Goal: Transaction & Acquisition: Purchase product/service

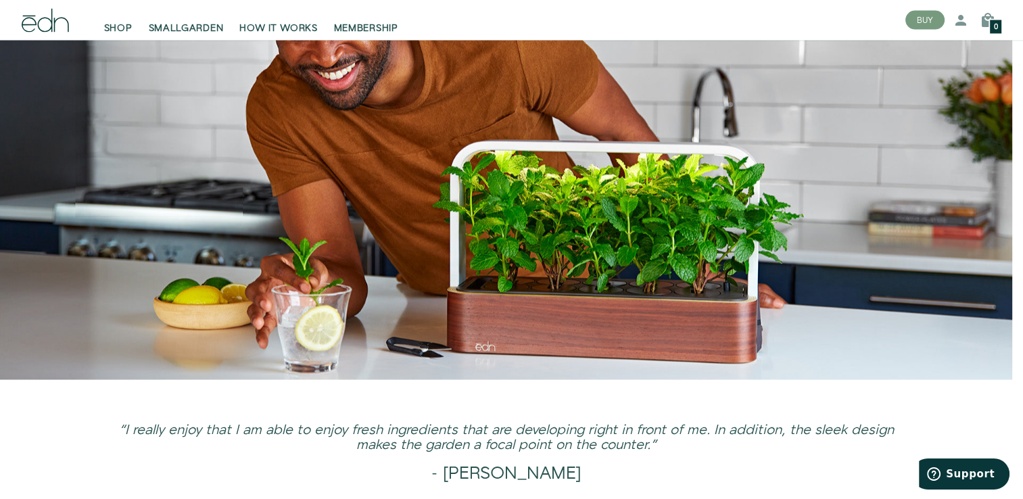
scroll to position [2851, 0]
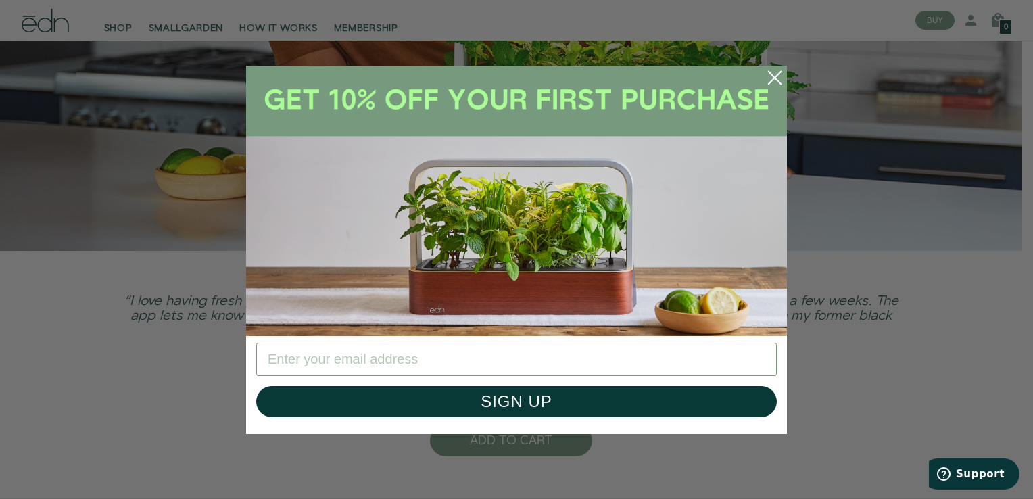
click at [778, 76] on circle "Close dialog" at bounding box center [775, 78] width 30 height 30
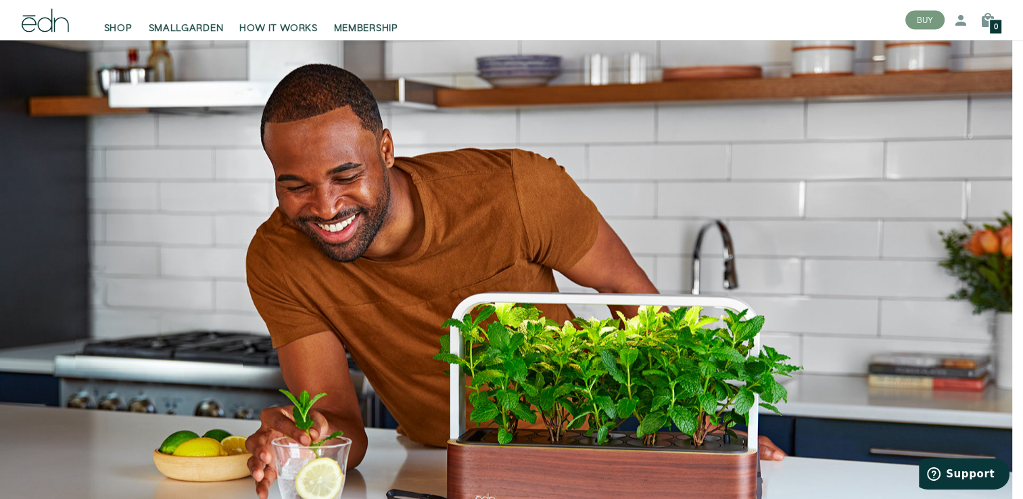
scroll to position [2442, 0]
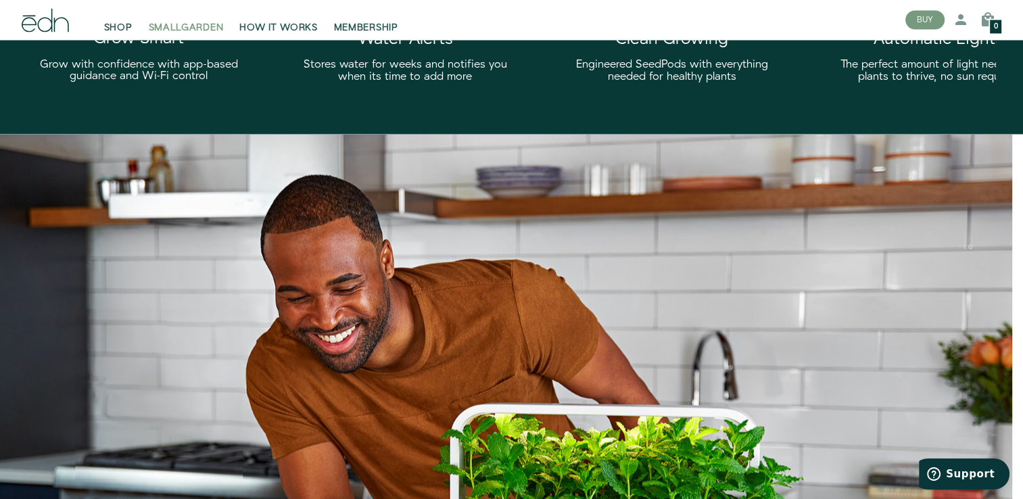
click at [178, 22] on span "SMALLGARDEN" at bounding box center [186, 29] width 75 height 14
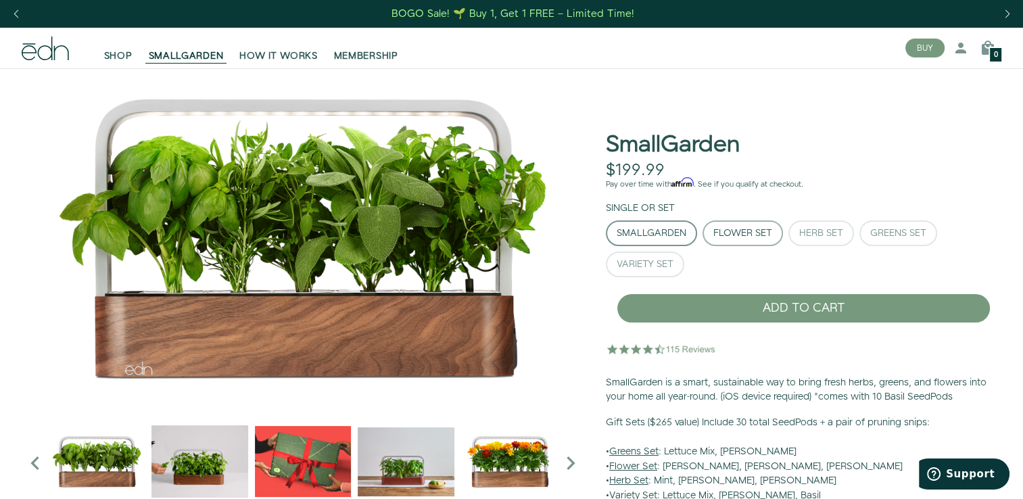
scroll to position [68, 0]
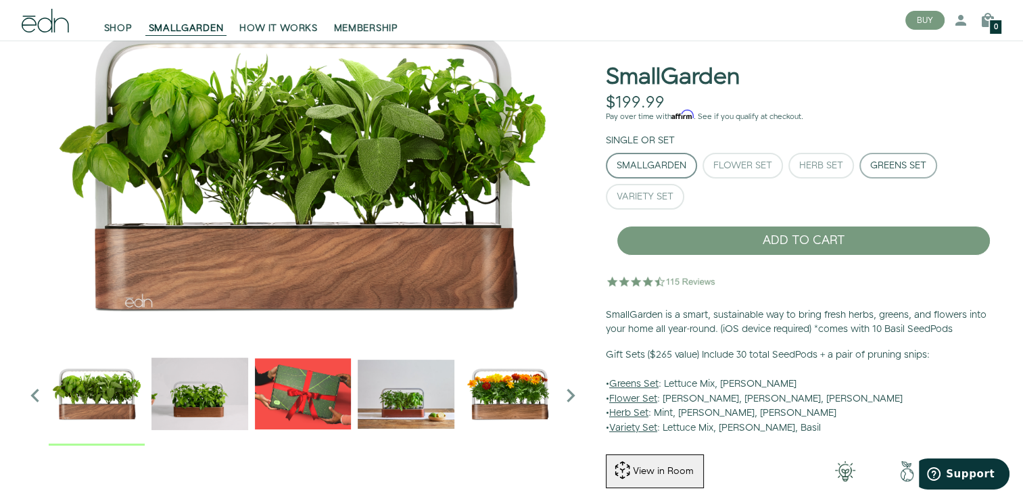
click at [907, 169] on div "Greens Set" at bounding box center [898, 165] width 56 height 9
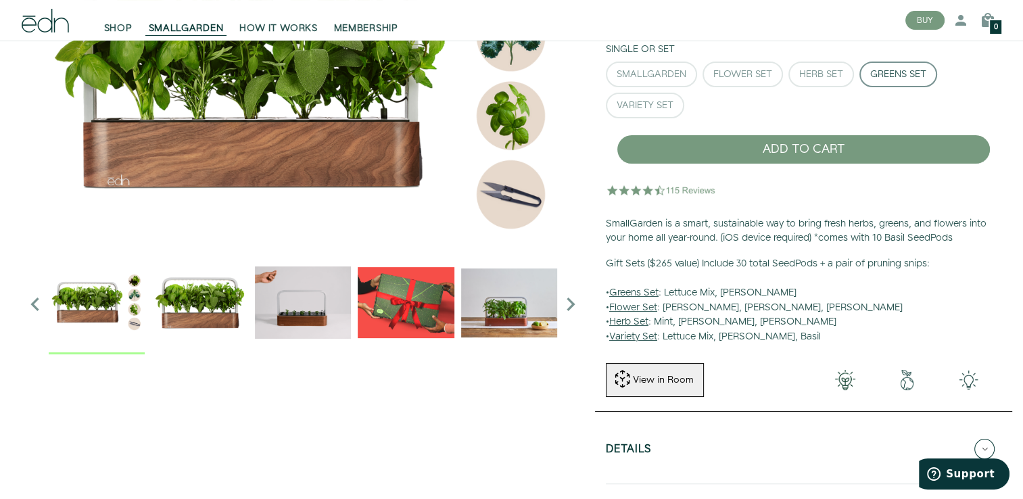
scroll to position [270, 0]
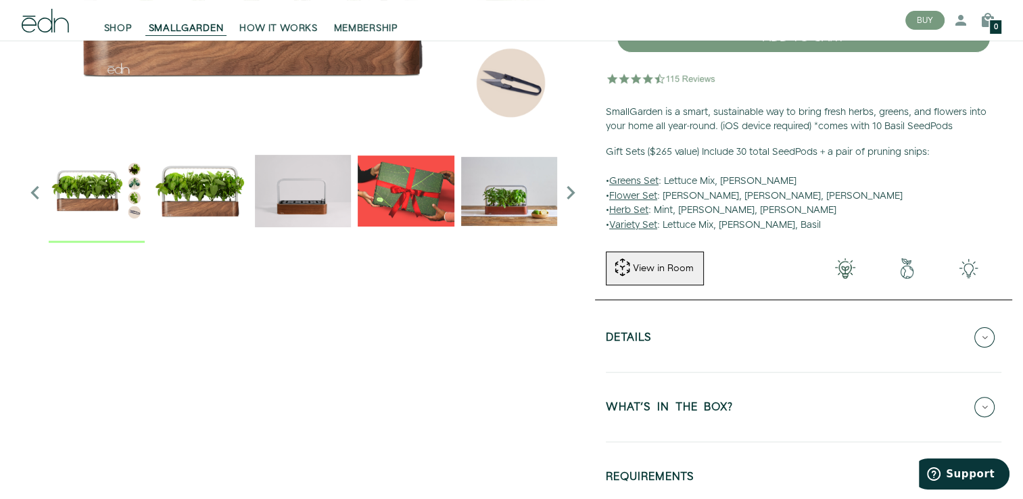
click at [653, 334] on button "Details" at bounding box center [804, 337] width 396 height 47
